Goal: Task Accomplishment & Management: Complete application form

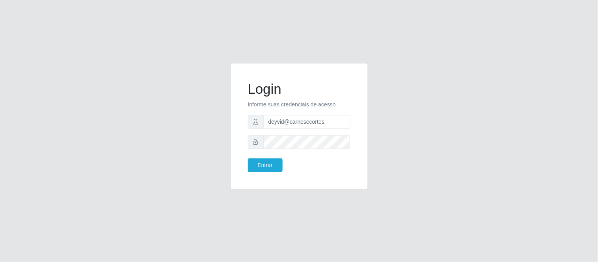
click at [265, 166] on button "Entrar" at bounding box center [265, 166] width 35 height 14
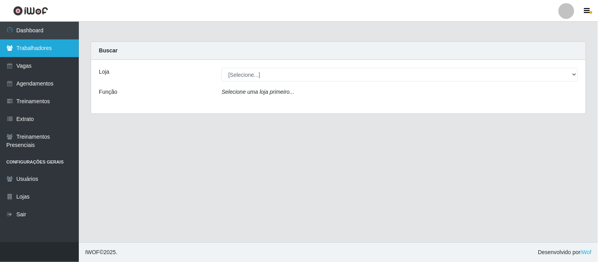
click at [35, 49] on link "Trabalhadores" at bounding box center [39, 48] width 79 height 18
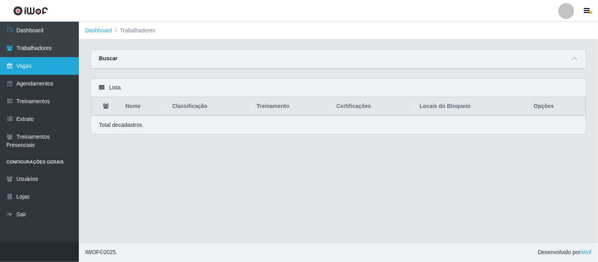
click at [25, 68] on link "Vagas" at bounding box center [39, 66] width 79 height 18
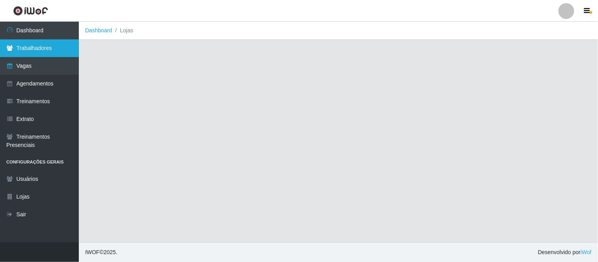
click at [36, 50] on link "Trabalhadores" at bounding box center [39, 48] width 79 height 18
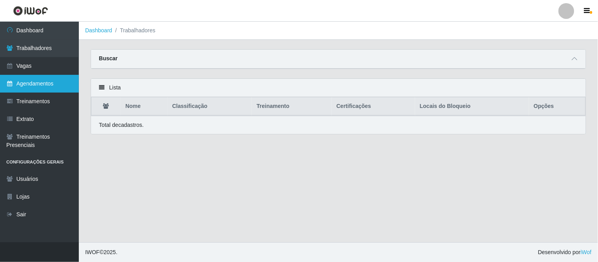
click at [35, 83] on link "Agendamentos" at bounding box center [39, 84] width 79 height 18
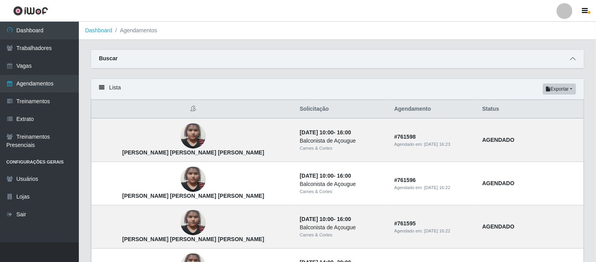
click at [577, 59] on span at bounding box center [572, 58] width 9 height 9
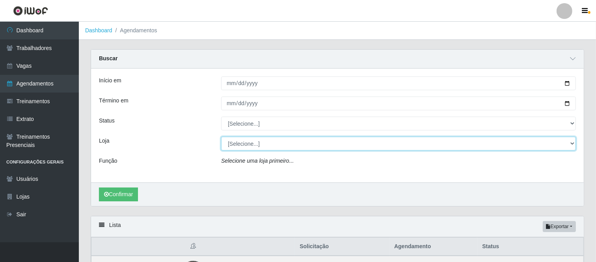
click at [258, 144] on select "[Selecione...] Carnes & Cortes" at bounding box center [398, 144] width 355 height 14
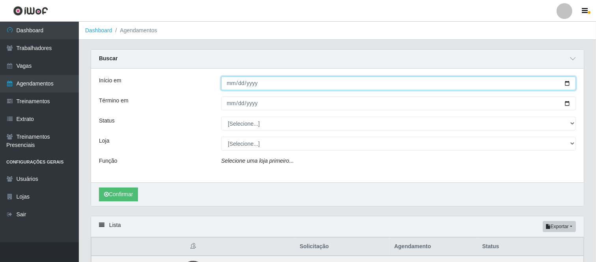
click at [249, 84] on input "Início em" at bounding box center [398, 84] width 355 height 14
click at [291, 86] on input "Início em" at bounding box center [398, 84] width 355 height 14
click at [562, 82] on input "Início em" at bounding box center [398, 84] width 355 height 14
click at [565, 82] on input "Início em" at bounding box center [398, 84] width 355 height 14
type input "[DATE]"
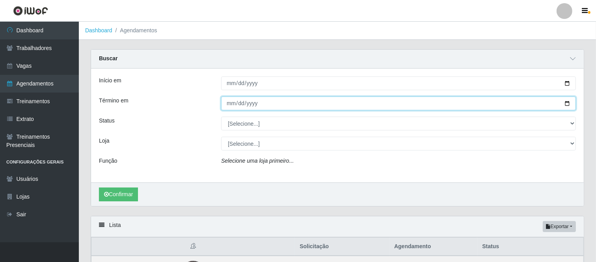
click at [267, 105] on input "Término em" at bounding box center [398, 104] width 355 height 14
click at [568, 105] on input "Término em" at bounding box center [398, 104] width 355 height 14
type input "[DATE]"
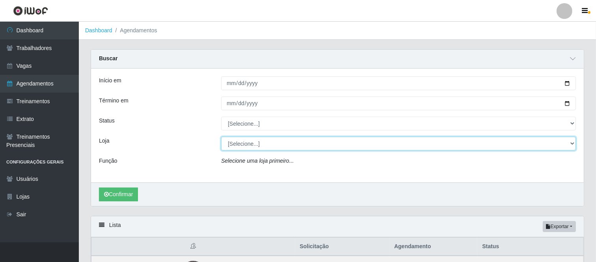
click at [250, 146] on select "[Selecione...] Carnes & Cortes" at bounding box center [398, 144] width 355 height 14
select select "433"
click at [221, 137] on select "[Selecione...] Carnes & Cortes" at bounding box center [398, 144] width 355 height 14
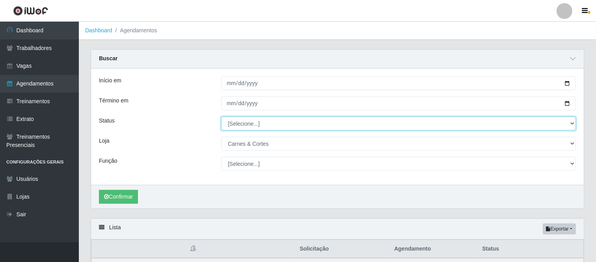
click at [256, 125] on select "[Selecione...] AGENDADO AGUARDANDO LIBERAR EM ANDAMENTO EM REVISÃO FINALIZADO C…" at bounding box center [398, 124] width 355 height 14
select select "AGENDADO"
click at [221, 117] on select "[Selecione...] AGENDADO AGUARDANDO LIBERAR EM ANDAMENTO EM REVISÃO FINALIZADO C…" at bounding box center [398, 124] width 355 height 14
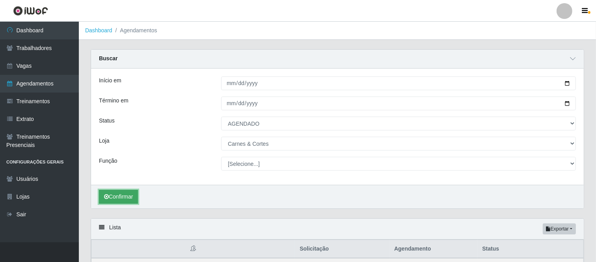
click at [124, 194] on button "Confirmar" at bounding box center [118, 197] width 39 height 14
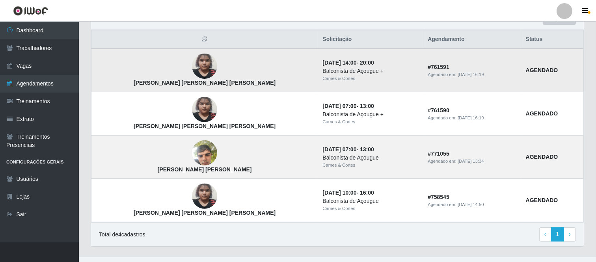
scroll to position [224, 0]
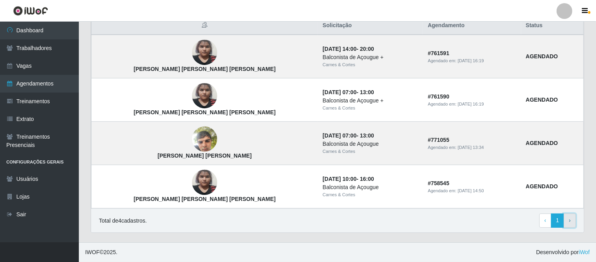
click at [570, 224] on span "›" at bounding box center [570, 220] width 2 height 6
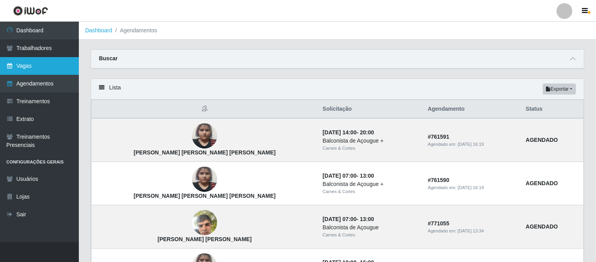
click at [22, 61] on link "Vagas" at bounding box center [39, 66] width 79 height 18
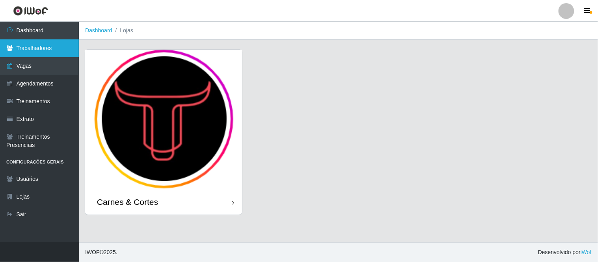
click at [39, 50] on link "Trabalhadores" at bounding box center [39, 48] width 79 height 18
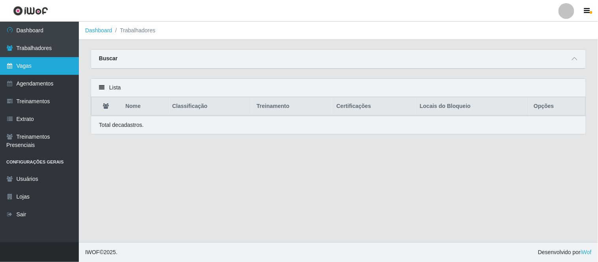
click at [33, 65] on link "Vagas" at bounding box center [39, 66] width 79 height 18
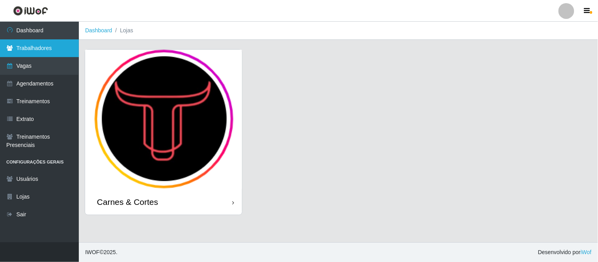
click at [45, 52] on link "Trabalhadores" at bounding box center [39, 48] width 79 height 18
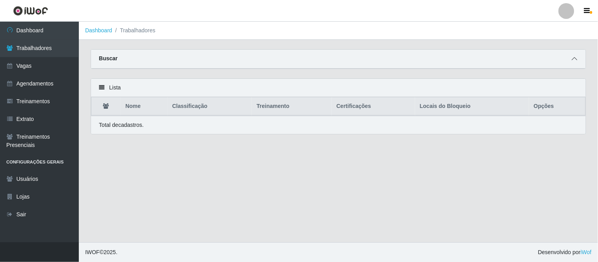
click at [576, 62] on icon at bounding box center [575, 59] width 6 height 6
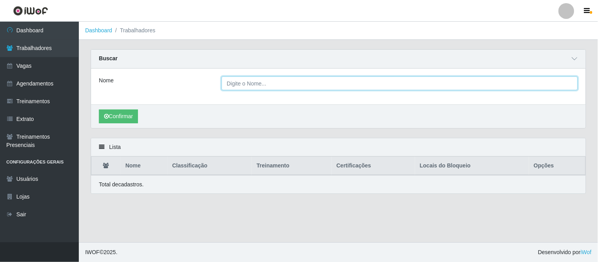
click at [246, 84] on input "Nome" at bounding box center [400, 84] width 357 height 14
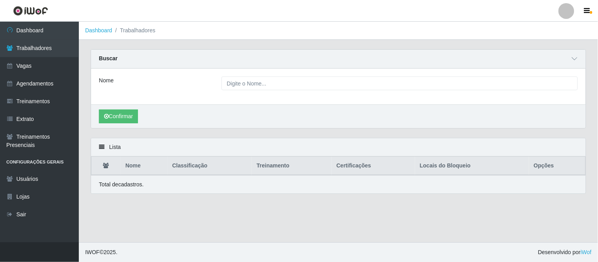
click at [198, 90] on div "Nome" at bounding box center [154, 84] width 123 height 14
click at [35, 101] on link "Treinamentos" at bounding box center [39, 102] width 79 height 18
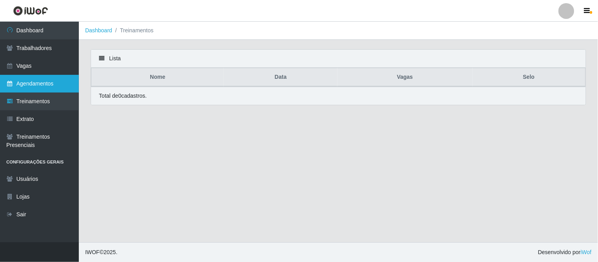
click at [35, 82] on link "Agendamentos" at bounding box center [39, 84] width 79 height 18
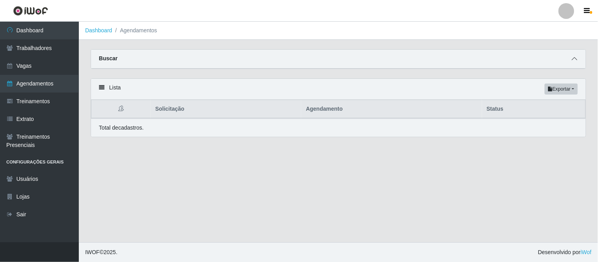
click at [578, 60] on span at bounding box center [574, 58] width 9 height 9
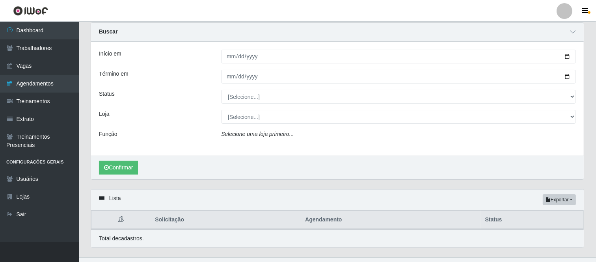
scroll to position [42, 0]
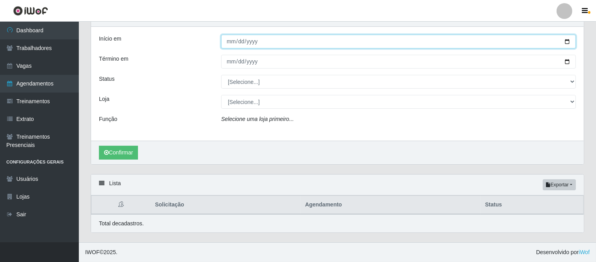
click at [569, 42] on input "Início em" at bounding box center [398, 42] width 355 height 14
click at [366, 44] on input "Início em" at bounding box center [398, 42] width 355 height 14
